Goal: Information Seeking & Learning: Learn about a topic

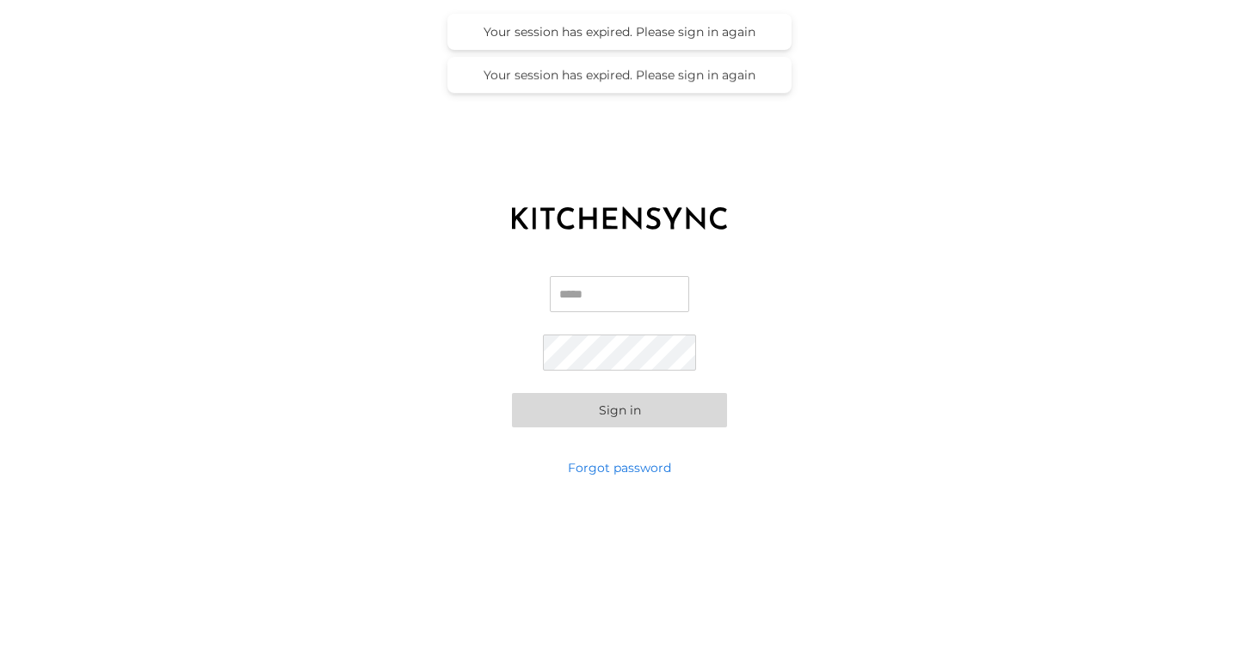
type input "**********"
click at [638, 410] on button "Sign in" at bounding box center [619, 410] width 215 height 34
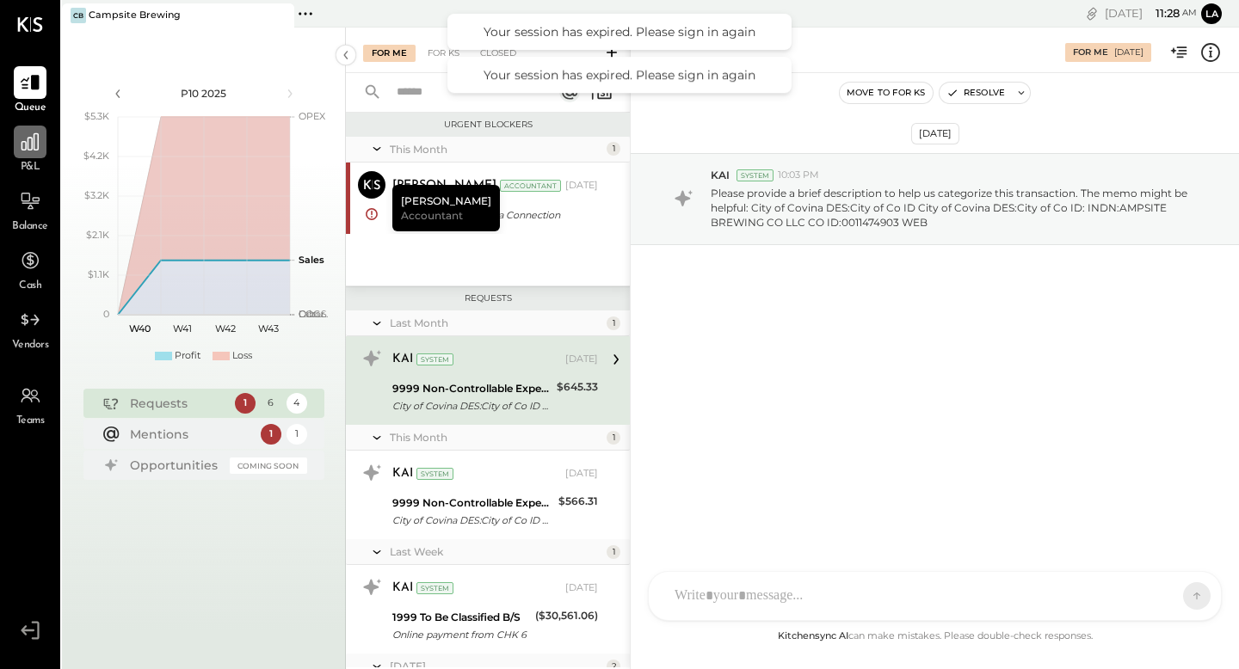
click at [41, 140] on div at bounding box center [30, 142] width 33 height 33
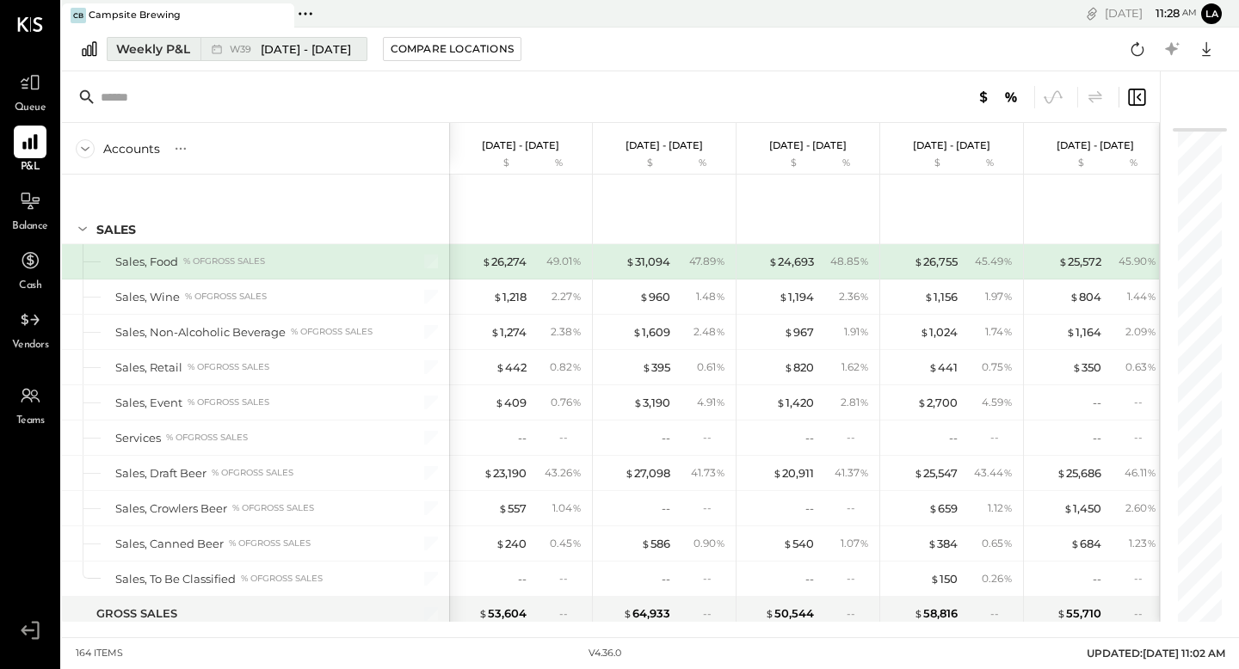
click at [155, 52] on div "Weekly P&L" at bounding box center [153, 48] width 74 height 17
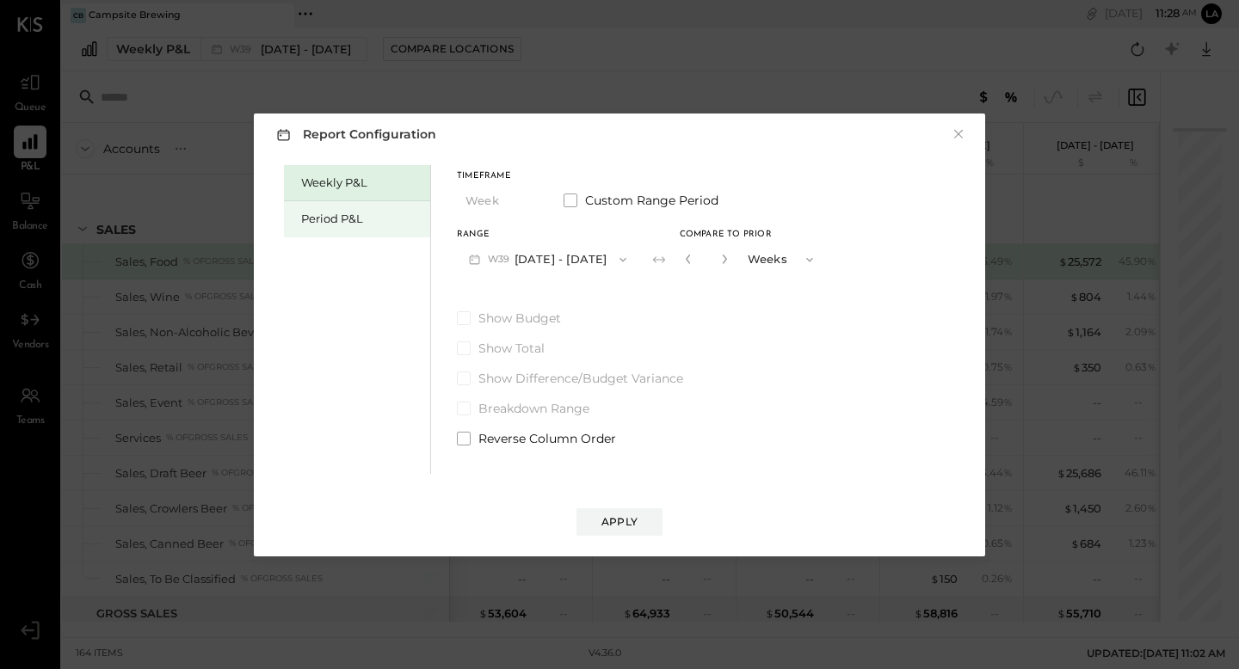
click at [328, 208] on div "Period P&L" at bounding box center [357, 219] width 146 height 36
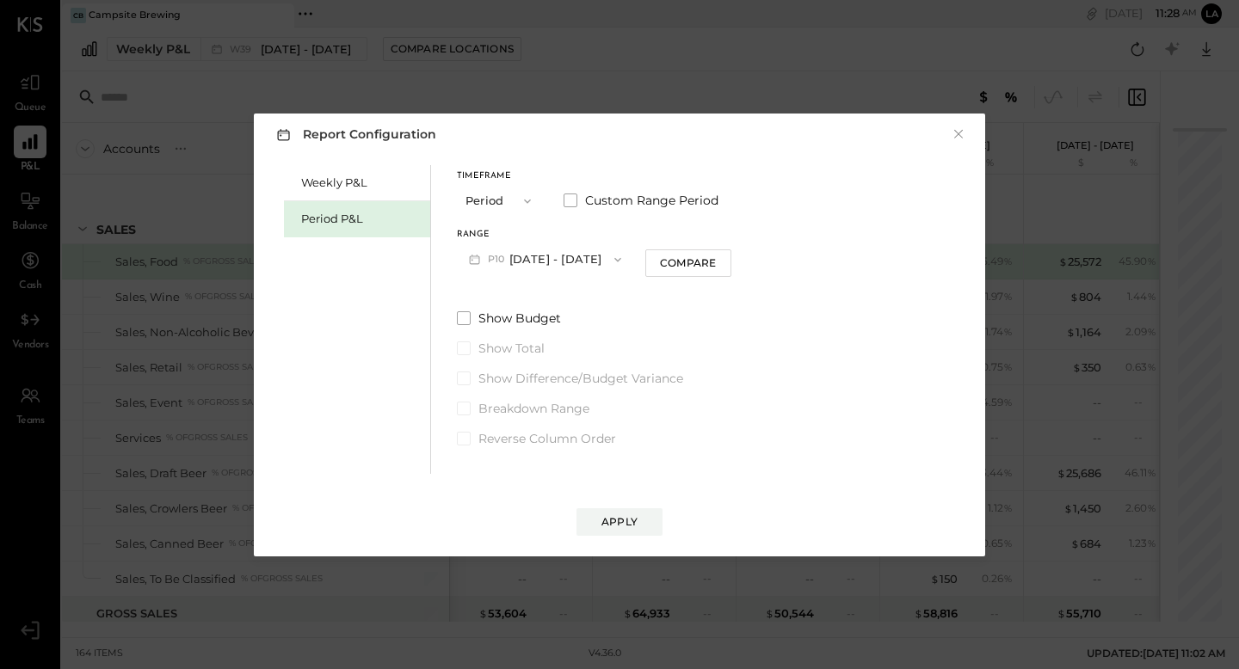
click at [480, 206] on button "Period" at bounding box center [500, 201] width 86 height 32
click at [499, 206] on div "Period" at bounding box center [500, 201] width 84 height 31
click at [544, 264] on button "P10 [DATE] - [DATE]" at bounding box center [545, 260] width 176 height 32
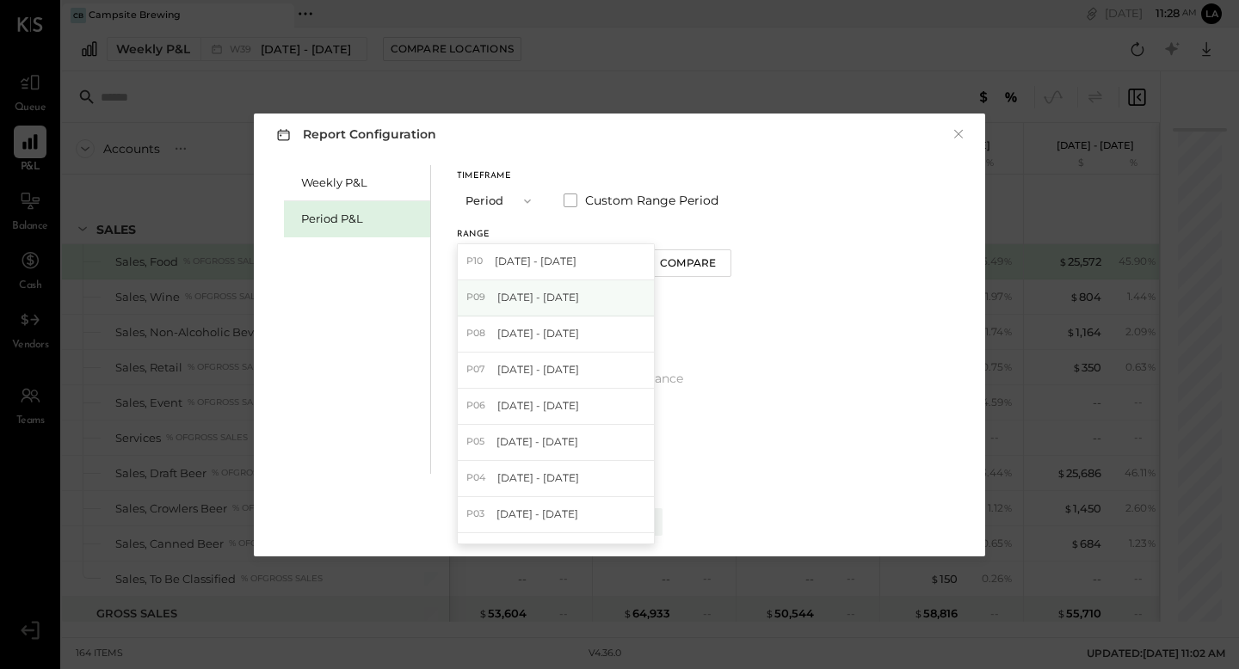
click at [558, 295] on span "[DATE] - [DATE]" at bounding box center [538, 297] width 82 height 15
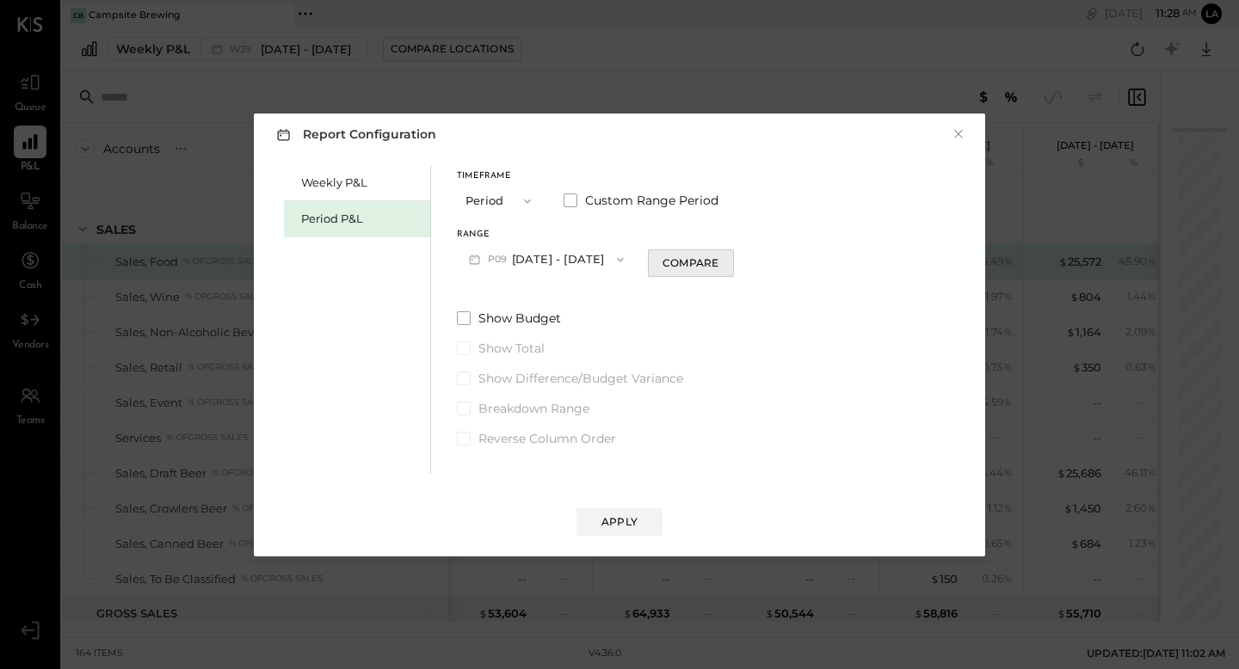
click at [707, 271] on button "Compare" at bounding box center [691, 264] width 86 height 28
click at [727, 260] on icon "button" at bounding box center [722, 259] width 10 height 10
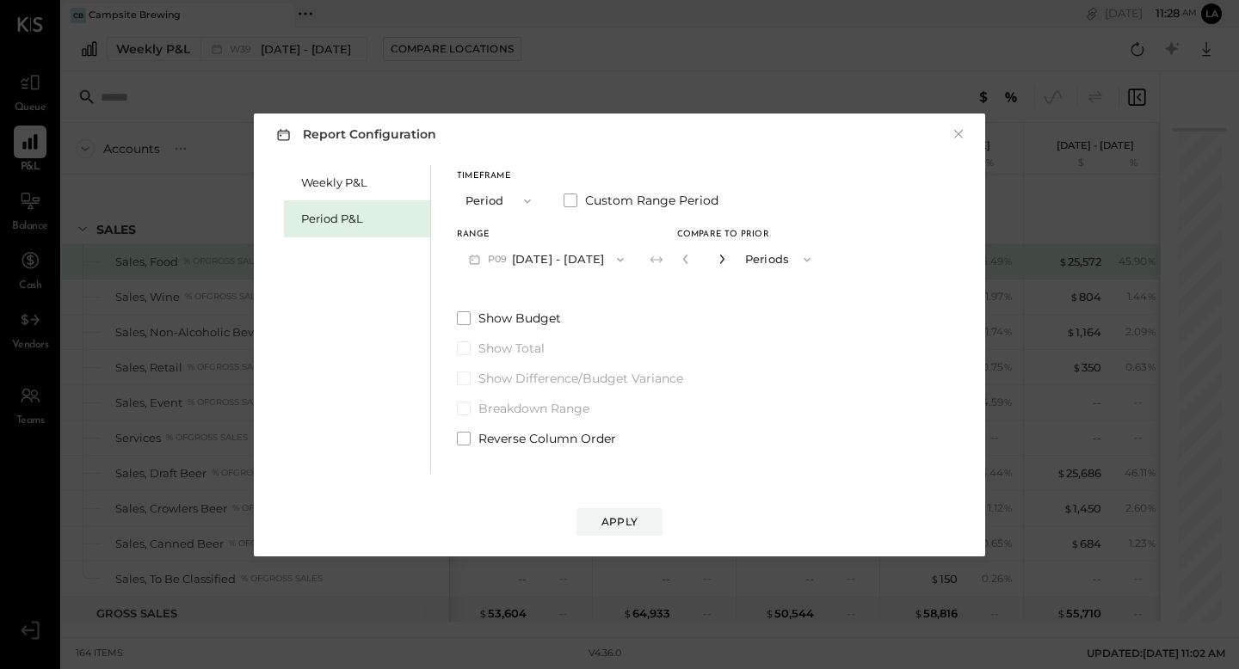
click at [727, 260] on icon "button" at bounding box center [722, 259] width 10 height 10
type input "*"
click at [463, 318] on span at bounding box center [464, 318] width 14 height 14
click at [622, 516] on div "Apply" at bounding box center [619, 522] width 36 height 15
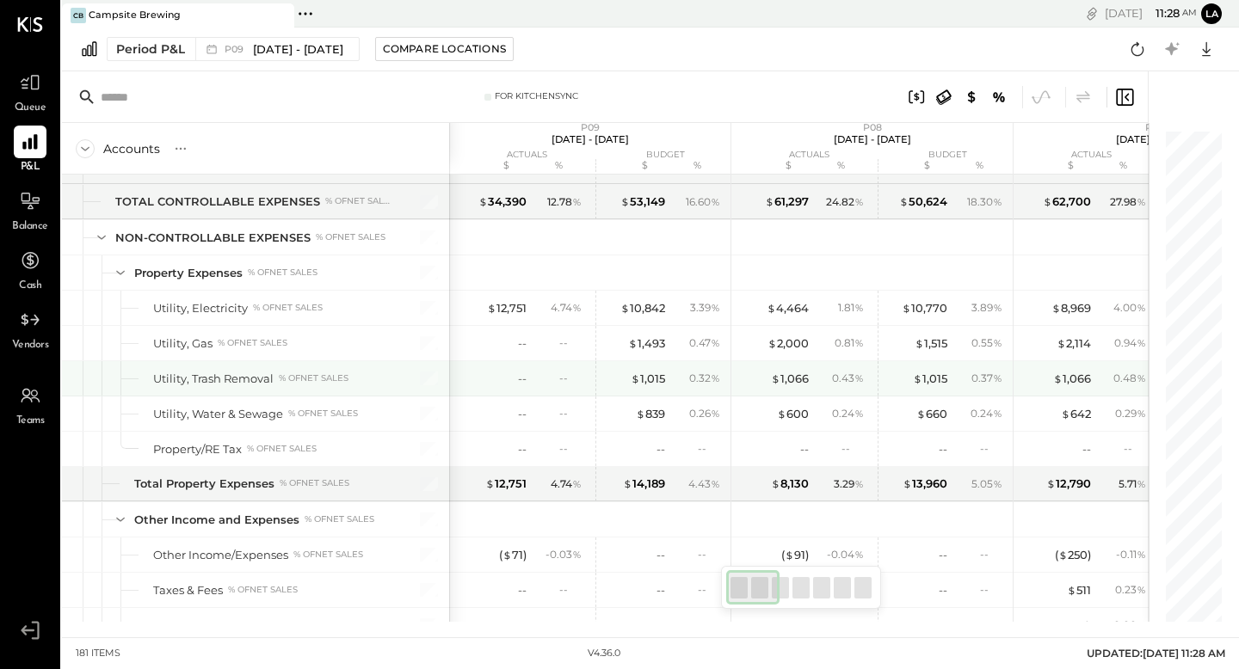
scroll to position [4596, 0]
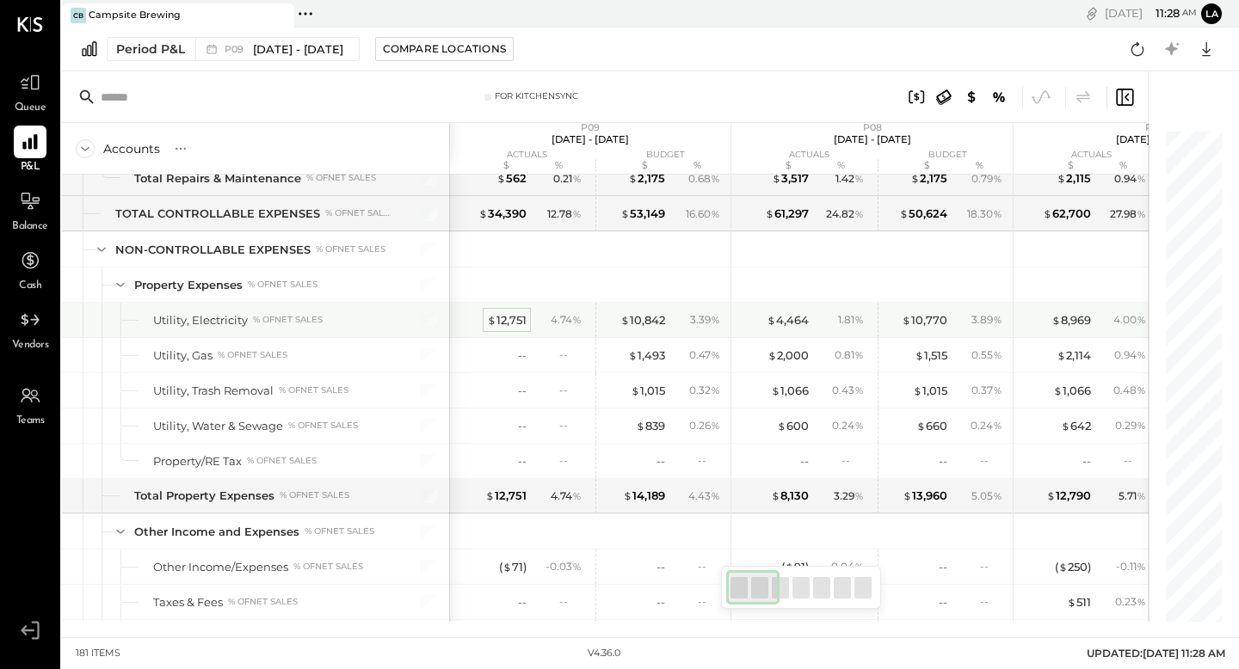
click at [509, 319] on div "$ 12,751" at bounding box center [507, 320] width 40 height 16
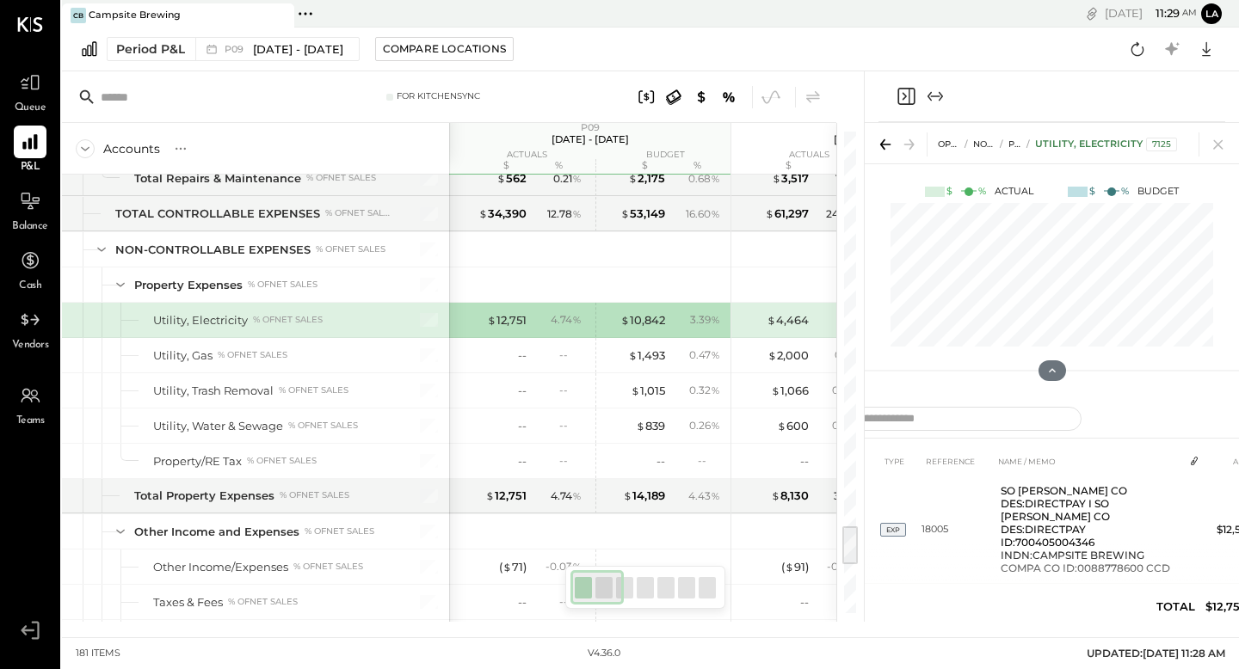
scroll to position [89, 0]
click at [1220, 151] on icon at bounding box center [1218, 145] width 24 height 24
